Goal: Check status

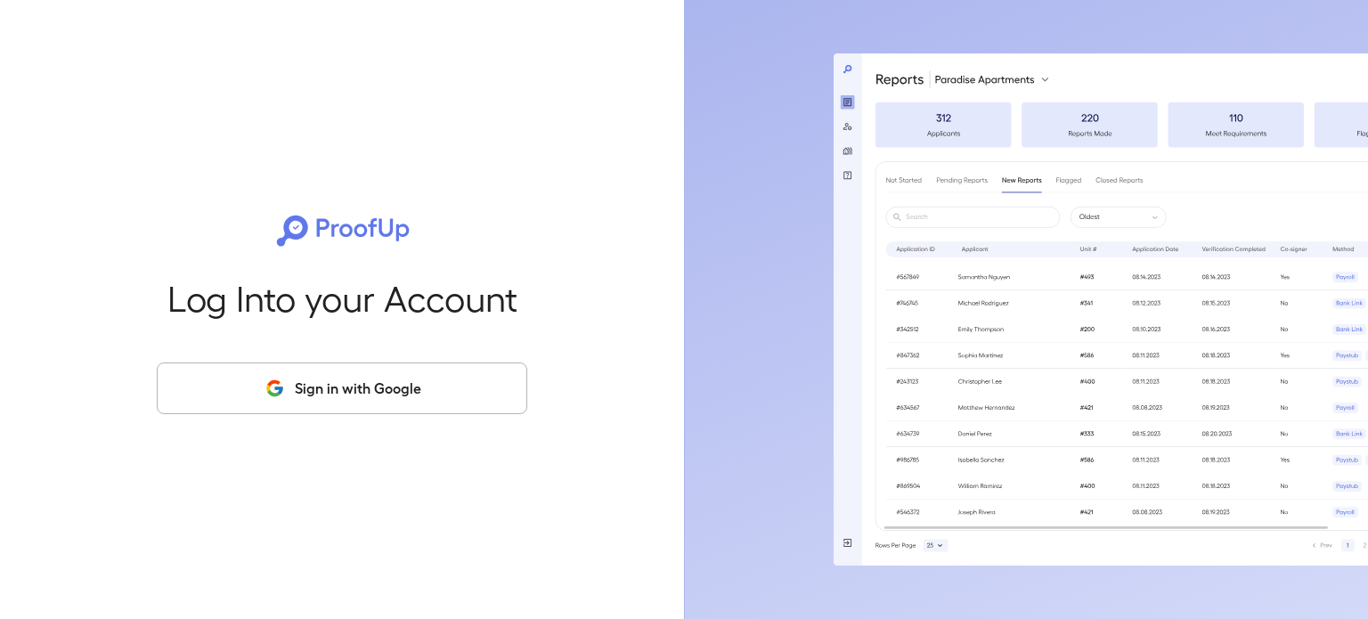
click at [302, 379] on button "Sign in with Google" at bounding box center [342, 389] width 371 height 52
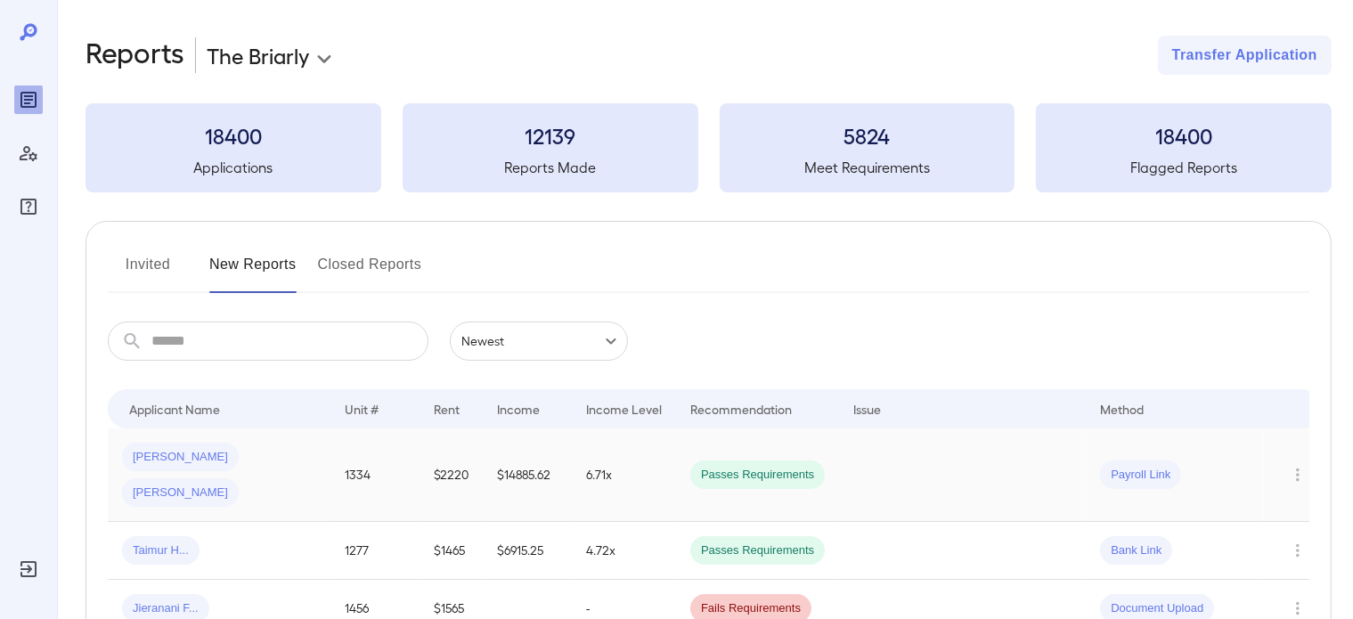
click at [281, 445] on div "[PERSON_NAME] [PERSON_NAME]" at bounding box center [219, 475] width 194 height 64
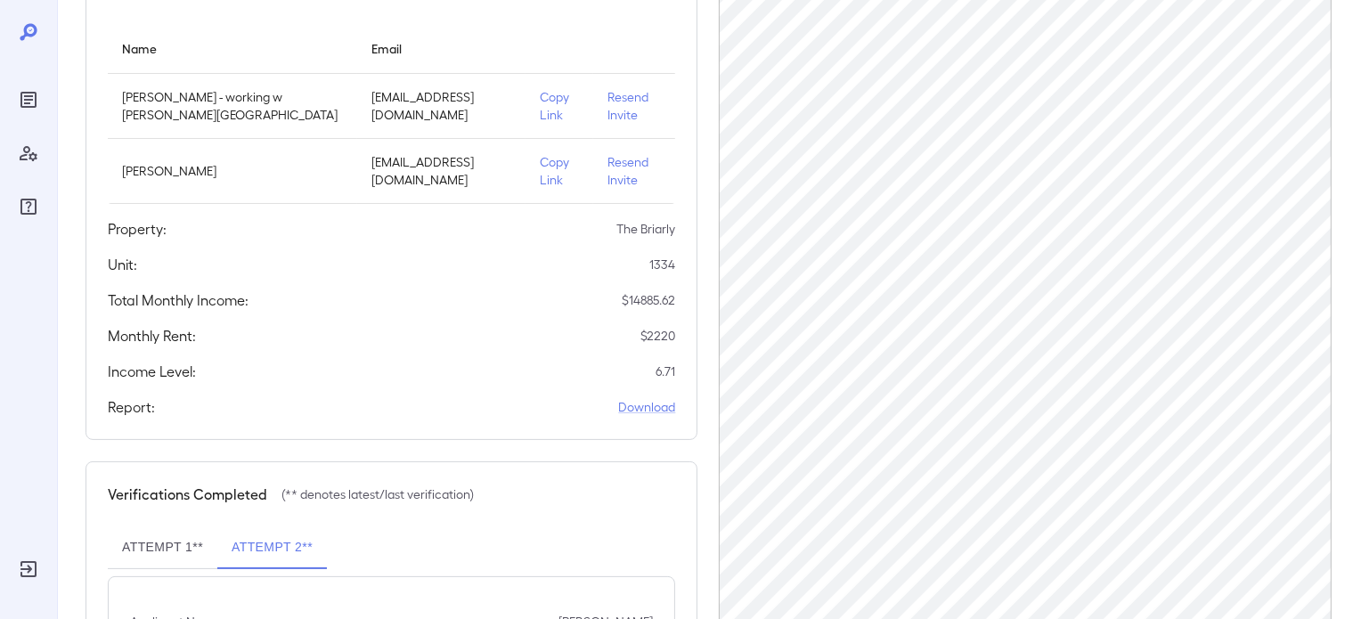
scroll to position [199, 0]
